Goal: Book appointment/travel/reservation

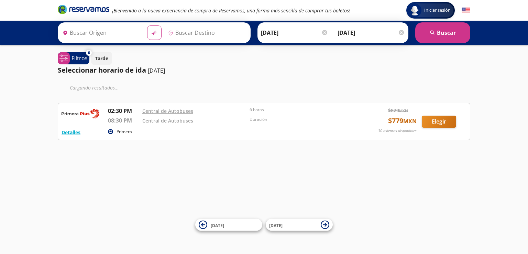
type input "Toluca, [GEOGRAPHIC_DATA]"
type input "[GEOGRAPHIC_DATA], [GEOGRAPHIC_DATA]"
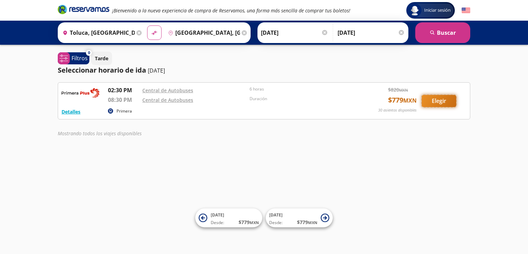
click at [432, 97] on button "Elegir" at bounding box center [439, 101] width 34 height 12
